Goal: Information Seeking & Learning: Check status

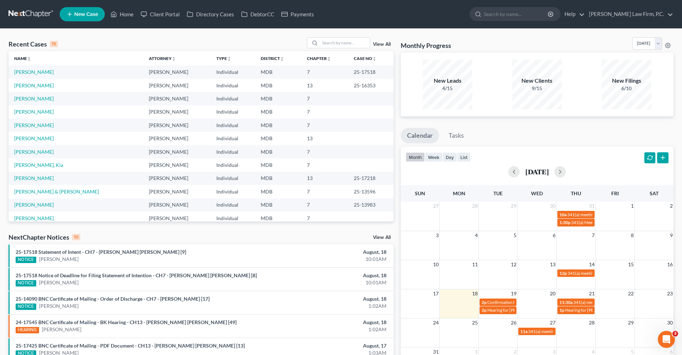
click at [381, 1] on nav "Home New Case Client Portal Directory Cases DebtorCC Payments [PERSON_NAME] Law…" at bounding box center [341, 14] width 682 height 28
click at [532, 15] on input "search" at bounding box center [516, 13] width 65 height 13
paste input "[PERSON_NAME]"
type input "[PERSON_NAME]"
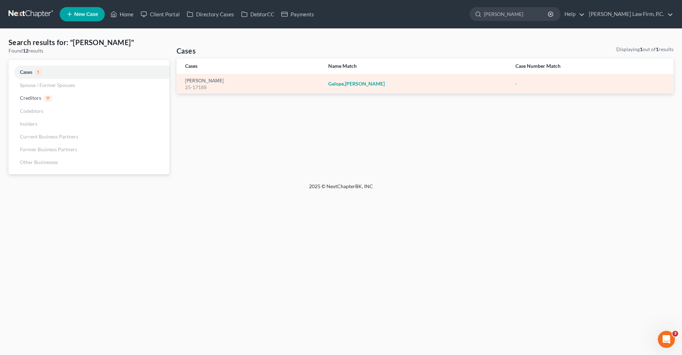
click at [366, 86] on em "[PERSON_NAME]" at bounding box center [365, 84] width 40 height 6
click at [365, 85] on em "[PERSON_NAME]" at bounding box center [365, 84] width 40 height 6
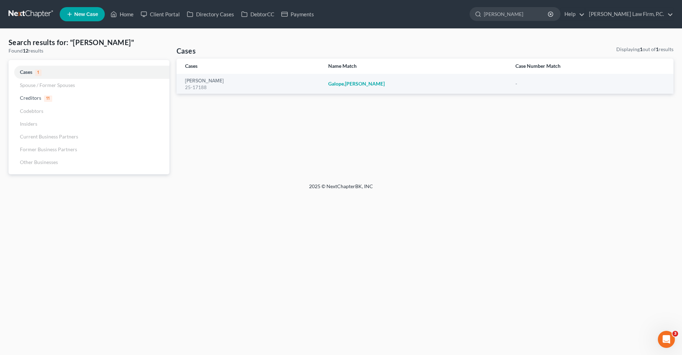
click at [321, 123] on div "Cases Displaying 1 out of 1 results Cases Name Match Case Number Match [PERSON_…" at bounding box center [425, 110] width 504 height 129
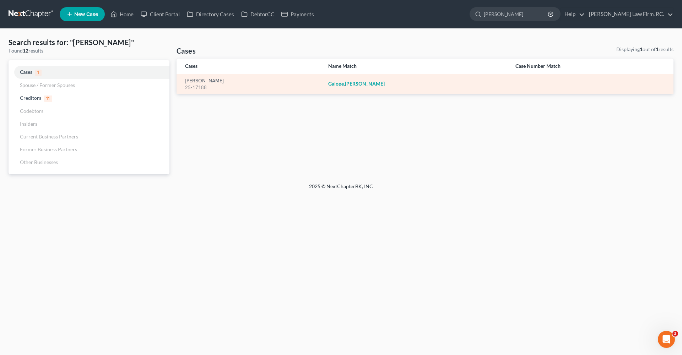
click at [344, 83] on em "Galope" at bounding box center [336, 84] width 16 height 6
click at [323, 88] on td "[PERSON_NAME] 25-17188" at bounding box center [250, 84] width 146 height 20
click at [210, 80] on link "[PERSON_NAME]" at bounding box center [204, 81] width 39 height 5
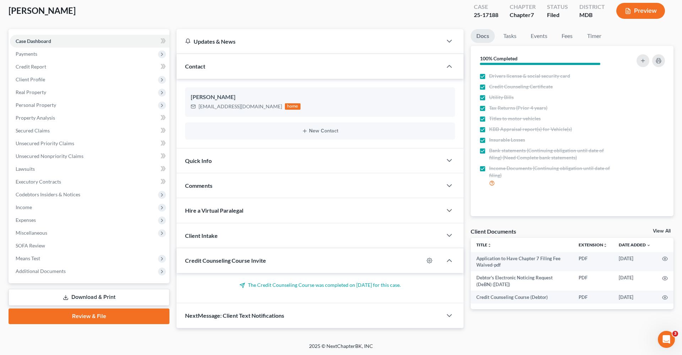
scroll to position [38, 0]
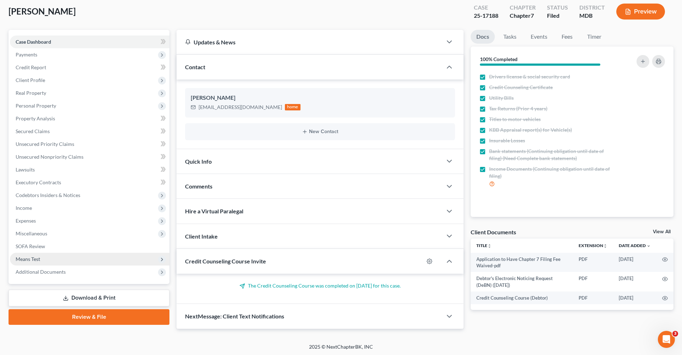
click at [56, 253] on span "Means Test" at bounding box center [90, 259] width 160 height 13
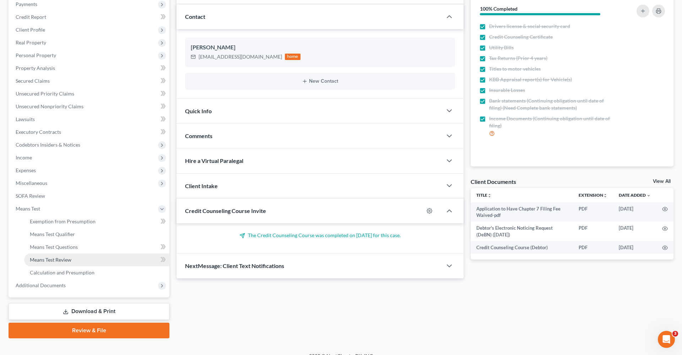
scroll to position [92, 0]
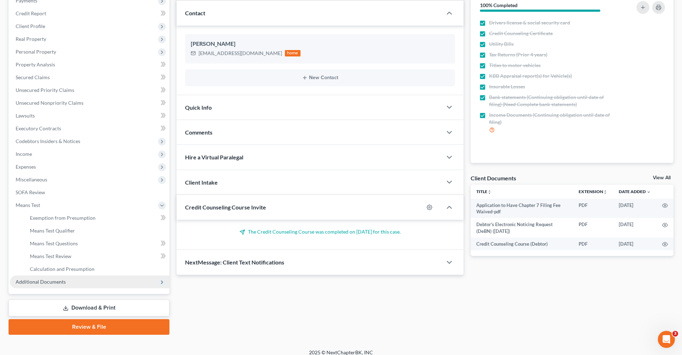
click at [57, 280] on span "Additional Documents" at bounding box center [41, 282] width 50 height 6
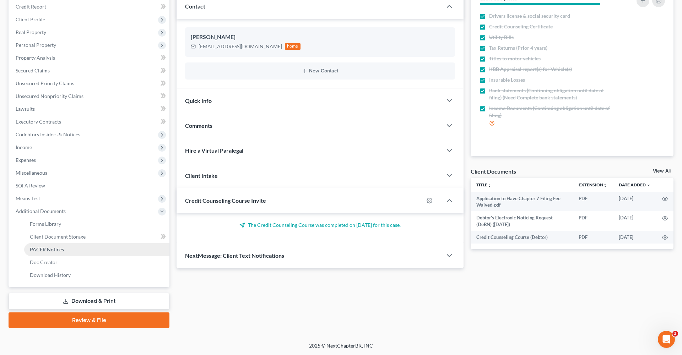
click at [59, 254] on link "PACER Notices" at bounding box center [96, 249] width 145 height 13
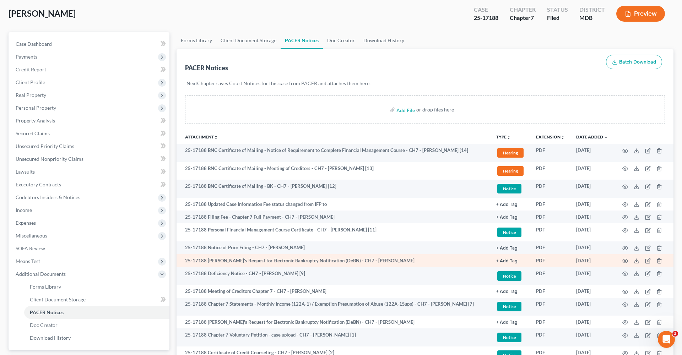
scroll to position [38, 0]
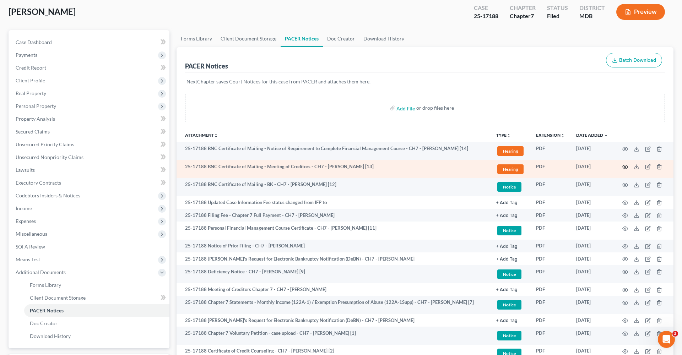
click at [625, 166] on circle "button" at bounding box center [625, 166] width 1 height 1
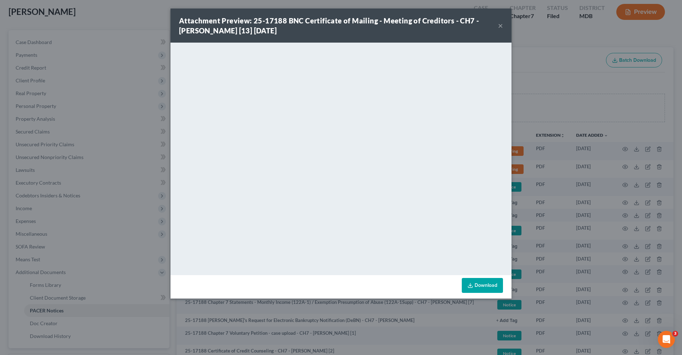
click at [500, 28] on button "×" at bounding box center [500, 25] width 5 height 9
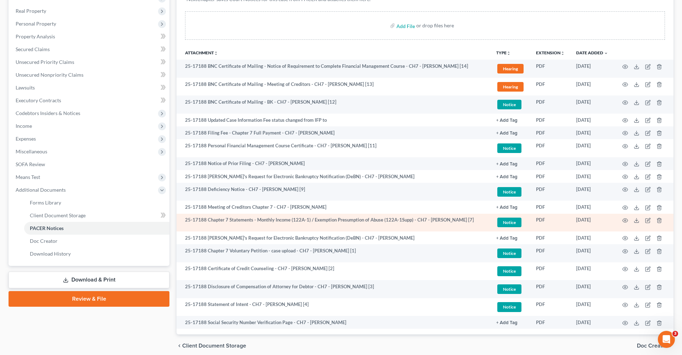
scroll to position [123, 0]
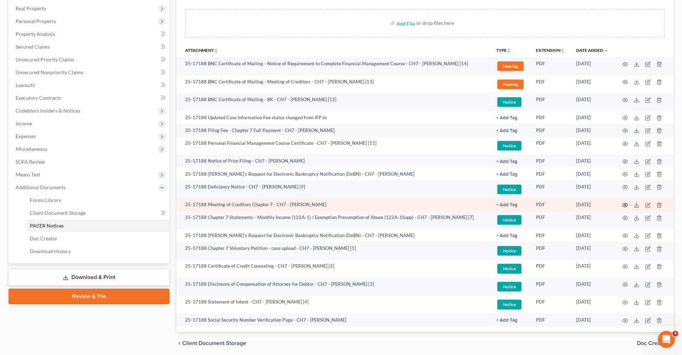
click at [626, 205] on icon "button" at bounding box center [626, 206] width 6 height 6
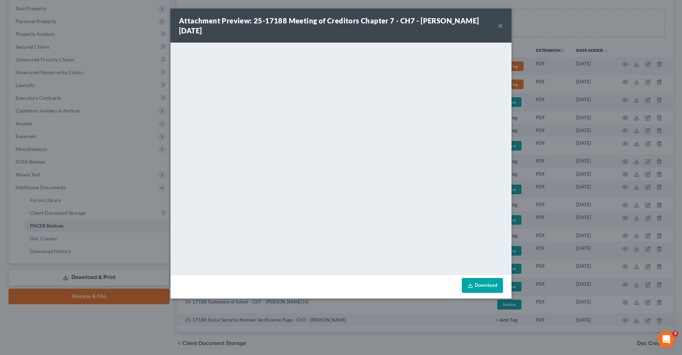
click at [503, 23] on div "Attachment Preview: 25-17188 Meeting of Creditors Chapter 7 - CH7 - [PERSON_NAM…" at bounding box center [341, 26] width 341 height 34
click at [502, 26] on button "×" at bounding box center [500, 25] width 5 height 9
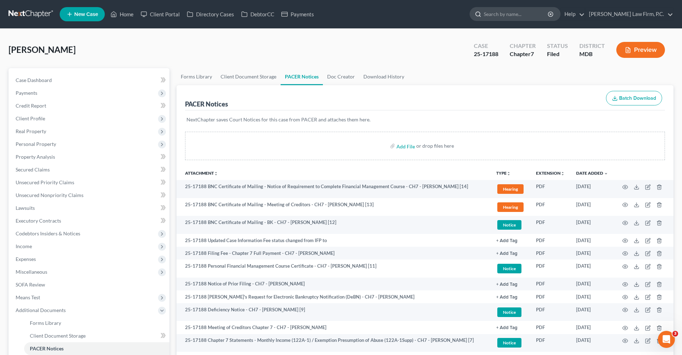
scroll to position [0, 0]
click at [549, 14] on input "search" at bounding box center [516, 13] width 65 height 13
paste input "[PERSON_NAME]"
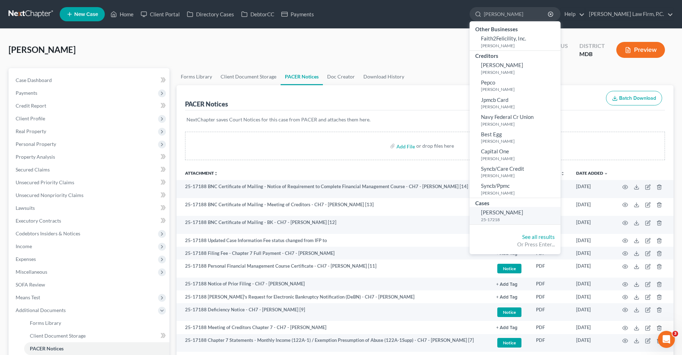
type input "[PERSON_NAME]"
click at [508, 211] on span "[PERSON_NAME]" at bounding box center [502, 212] width 42 height 6
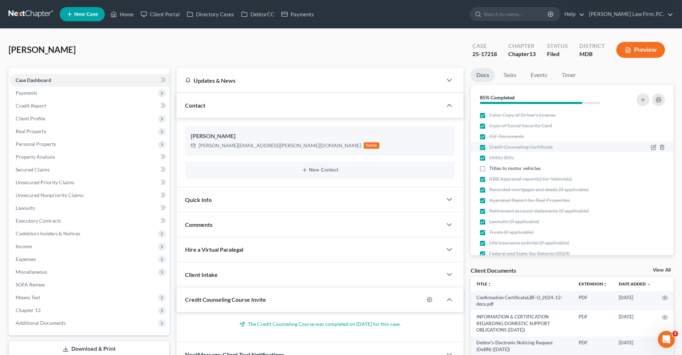
click at [471, 146] on li "Credit Counseling Certificate" at bounding box center [572, 147] width 203 height 11
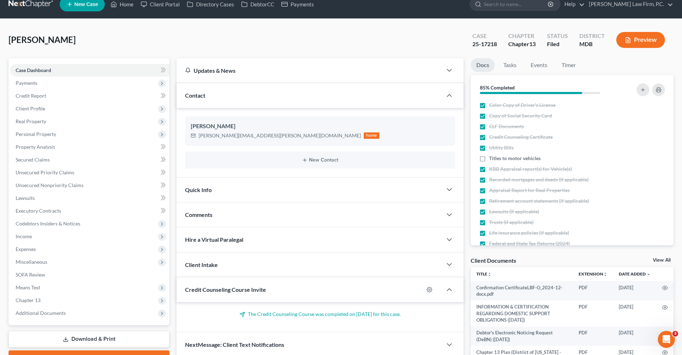
scroll to position [13, 0]
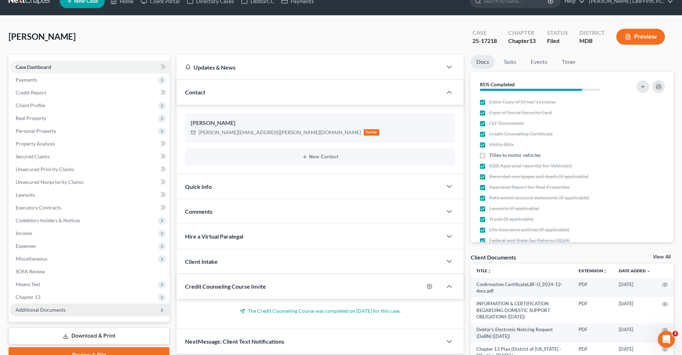
click at [41, 310] on span "Additional Documents" at bounding box center [41, 310] width 50 height 6
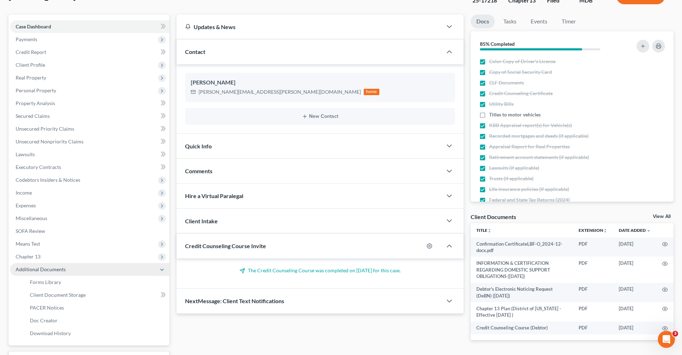
scroll to position [61, 0]
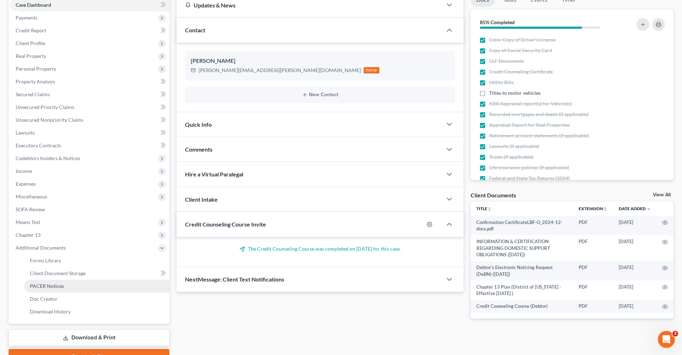
click at [57, 288] on span "PACER Notices" at bounding box center [47, 286] width 34 height 6
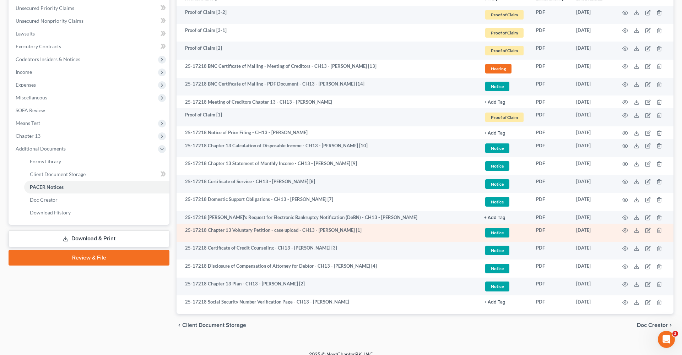
scroll to position [157, 0]
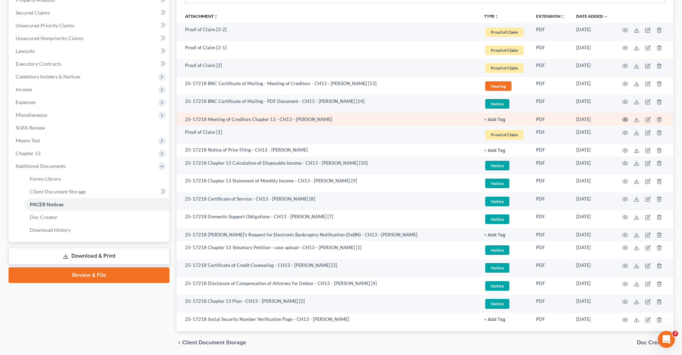
click at [624, 120] on icon "button" at bounding box center [626, 120] width 6 height 6
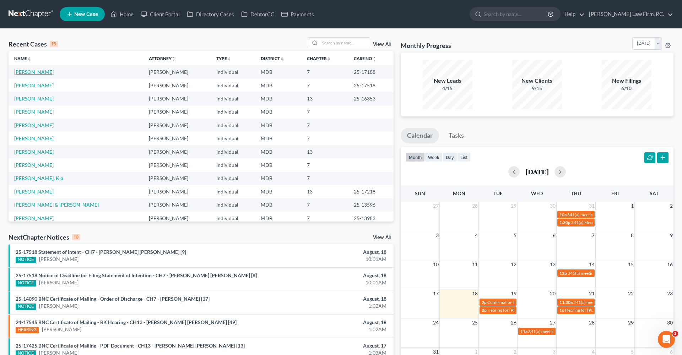
click at [28, 72] on link "[PERSON_NAME]" at bounding box center [33, 72] width 39 height 6
